Goal: Information Seeking & Learning: Find specific fact

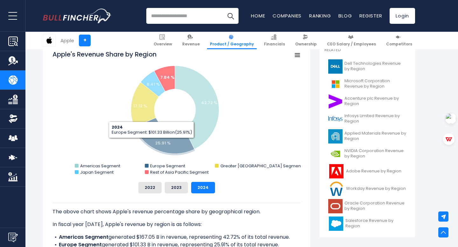
scroll to position [188, 0]
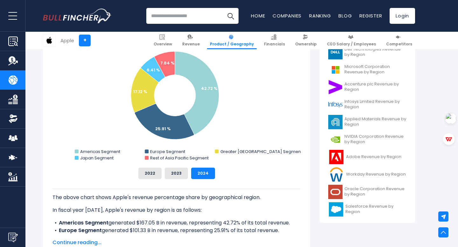
click at [118, 194] on p "The above chart shows Apple's revenue percentage share by geographical region." at bounding box center [176, 198] width 248 height 8
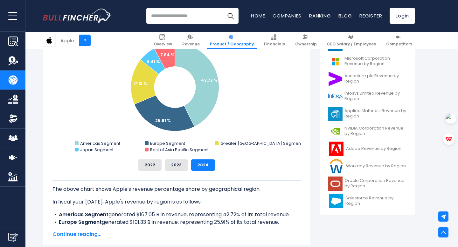
scroll to position [212, 0]
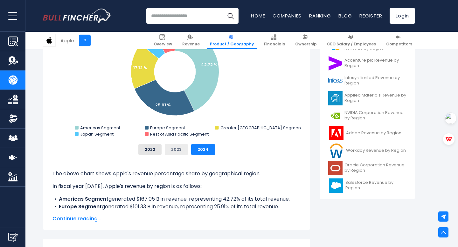
click at [178, 149] on button "2023" at bounding box center [176, 149] width 23 height 11
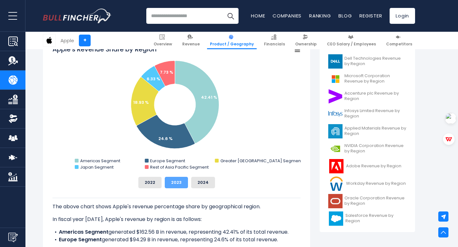
scroll to position [168, 0]
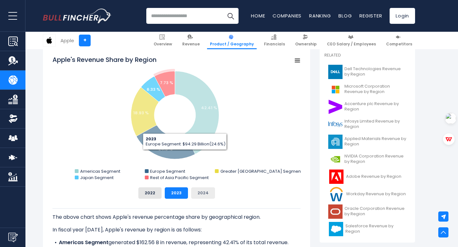
click at [198, 191] on button "2024" at bounding box center [203, 193] width 24 height 11
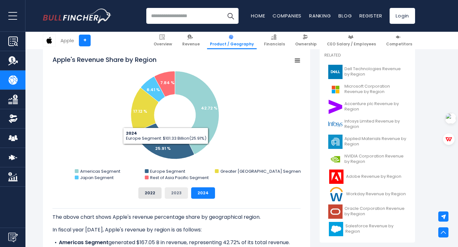
click at [176, 194] on button "2023" at bounding box center [176, 193] width 23 height 11
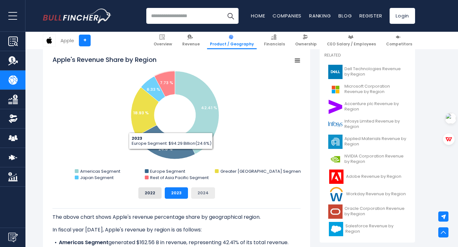
click at [198, 195] on button "2024" at bounding box center [203, 193] width 24 height 11
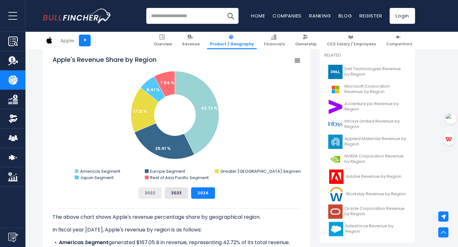
click at [154, 193] on button "2022" at bounding box center [149, 193] width 23 height 11
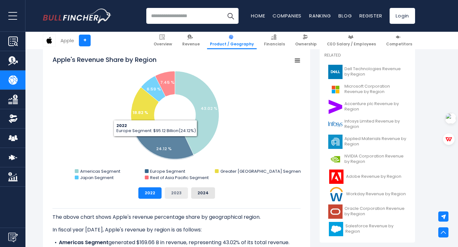
click at [176, 192] on button "2023" at bounding box center [176, 193] width 23 height 11
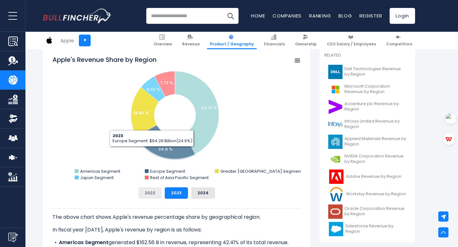
click at [153, 190] on button "2022" at bounding box center [149, 193] width 23 height 11
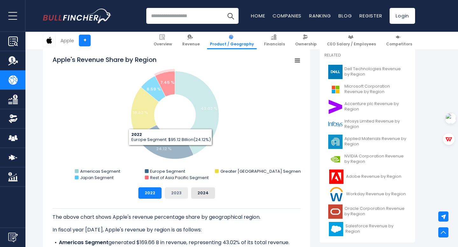
click at [172, 192] on button "2023" at bounding box center [176, 193] width 23 height 11
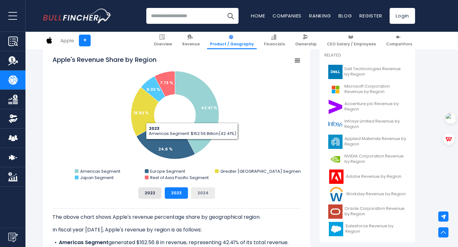
click at [203, 197] on button "2024" at bounding box center [203, 193] width 24 height 11
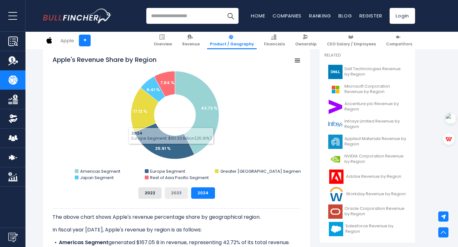
click at [173, 196] on button "2023" at bounding box center [176, 193] width 23 height 11
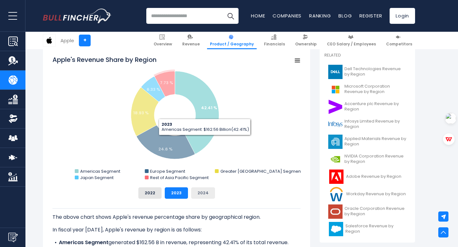
click at [199, 195] on button "2024" at bounding box center [203, 193] width 24 height 11
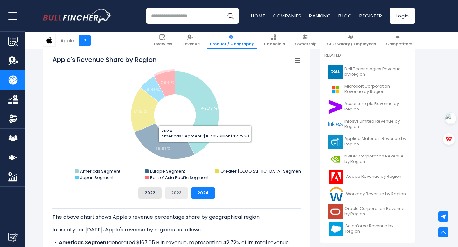
click at [181, 193] on button "2023" at bounding box center [176, 193] width 23 height 11
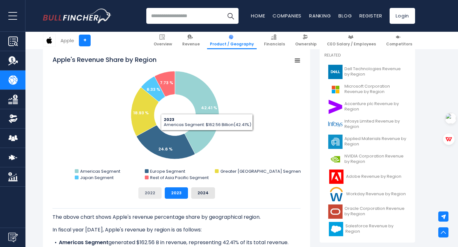
click at [145, 195] on button "2022" at bounding box center [149, 193] width 23 height 11
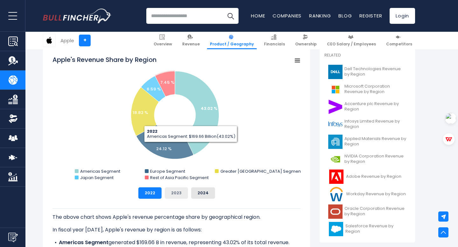
click at [171, 194] on button "2023" at bounding box center [176, 193] width 23 height 11
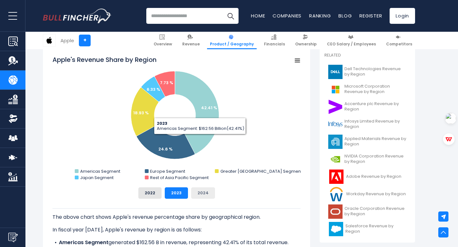
click at [202, 195] on button "2024" at bounding box center [203, 193] width 24 height 11
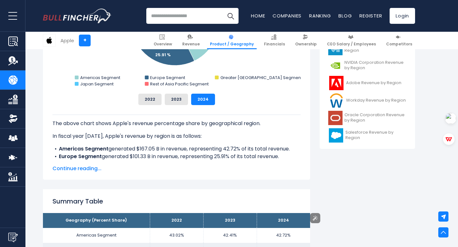
scroll to position [292, 0]
